Goal: Register for event/course

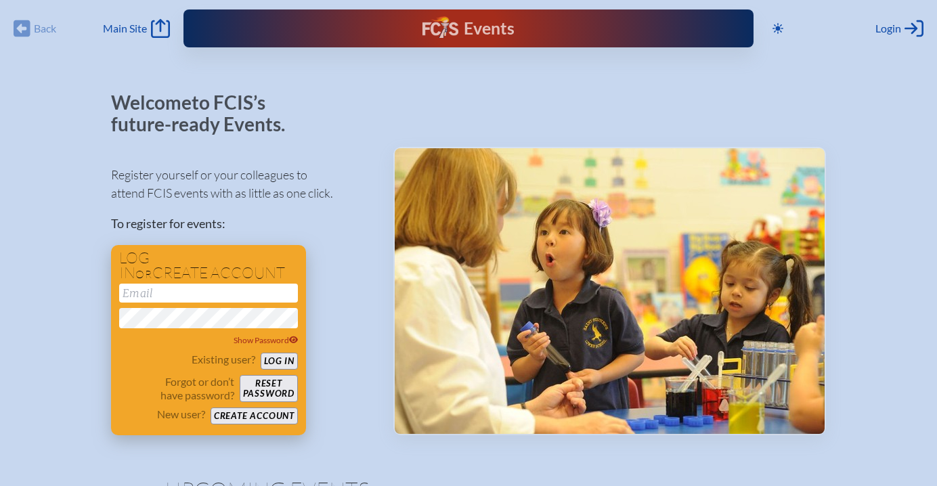
type input "[EMAIL_ADDRESS][DOMAIN_NAME]"
click at [280, 355] on button "Log in" at bounding box center [279, 361] width 37 height 17
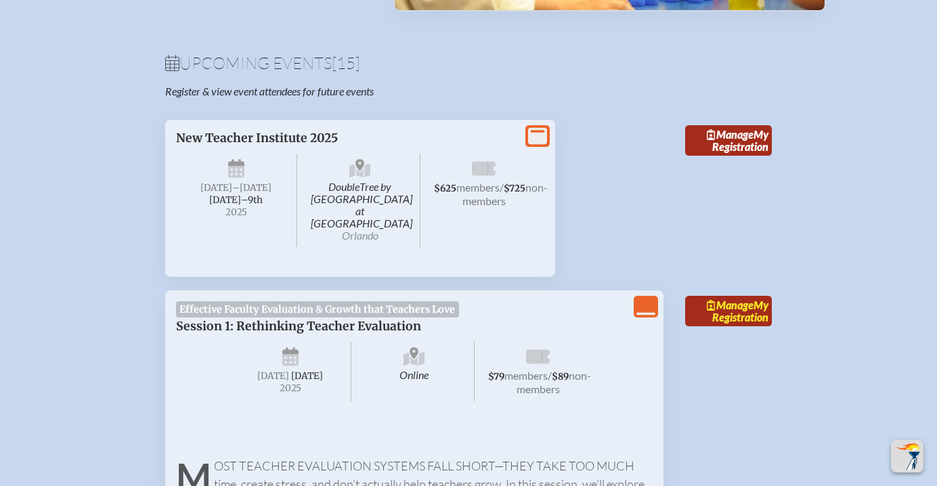
scroll to position [459, 0]
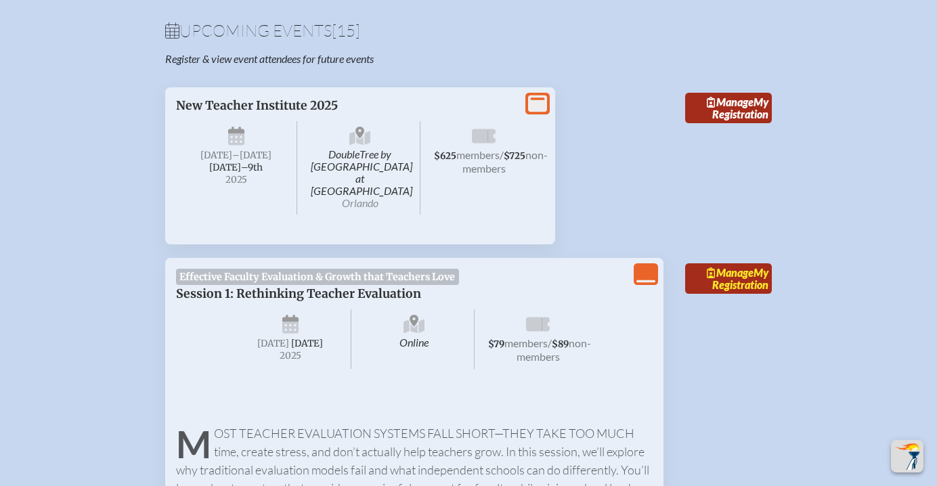
click at [729, 266] on span "Manage" at bounding box center [730, 272] width 47 height 13
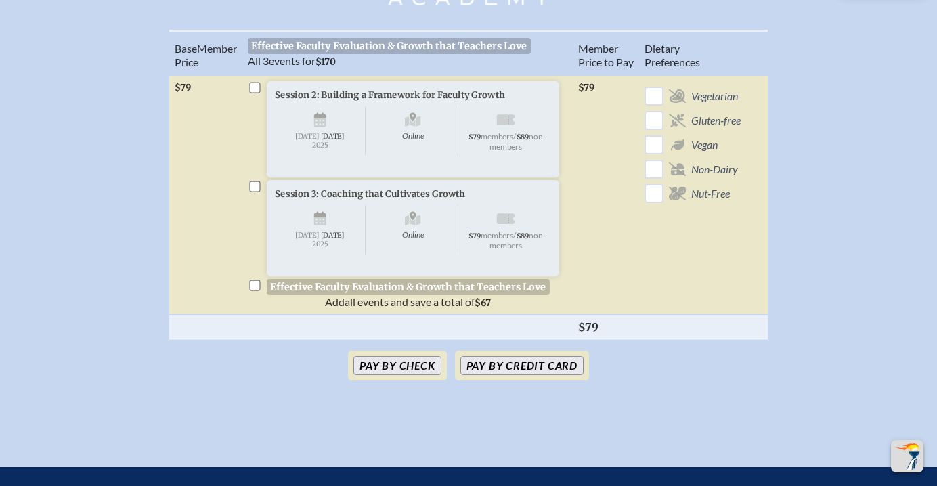
scroll to position [466, 0]
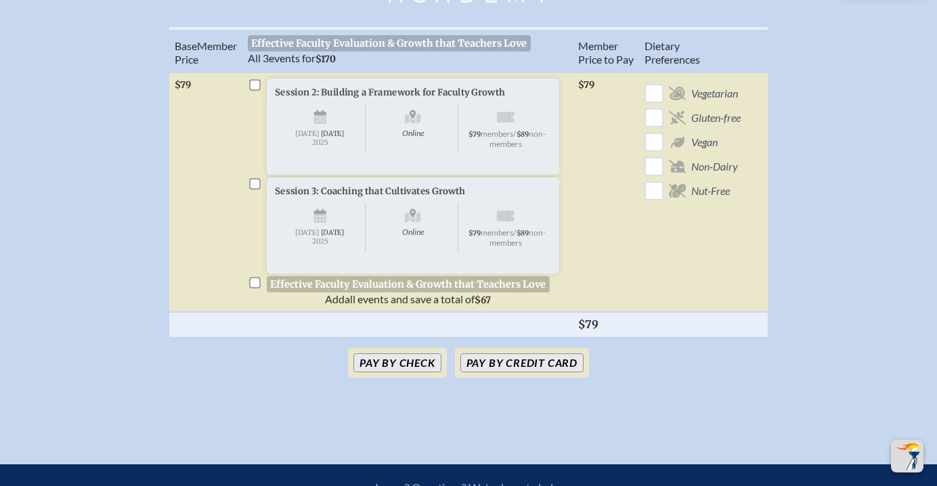
click at [255, 288] on input "checkbox" at bounding box center [254, 282] width 11 height 11
checkbox input "true"
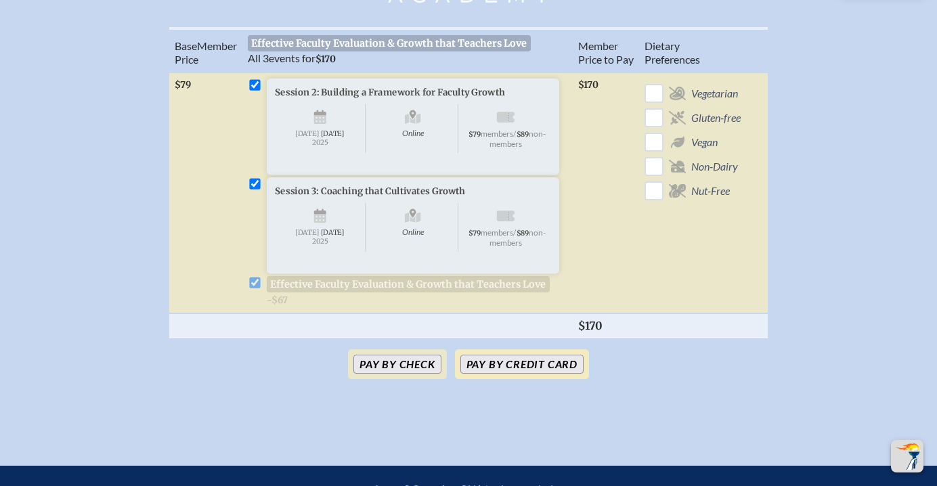
click at [540, 374] on button "Pay by Credit Card" at bounding box center [521, 364] width 123 height 19
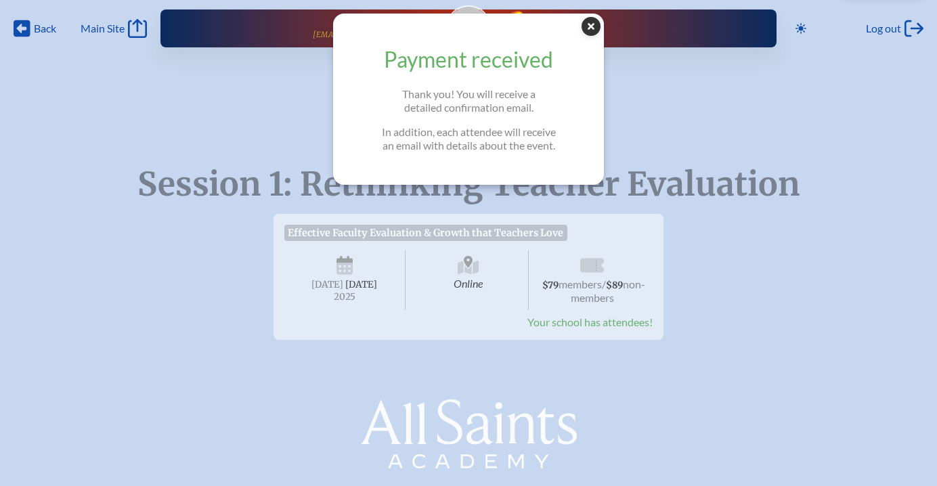
click at [595, 26] on icon at bounding box center [590, 26] width 19 height 19
